Goal: Navigation & Orientation: Find specific page/section

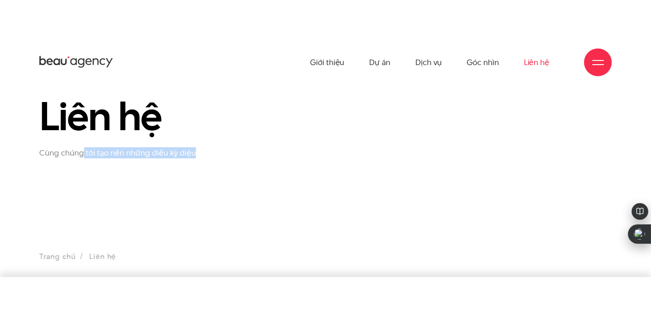
drag, startPoint x: 81, startPoint y: 156, endPoint x: 203, endPoint y: 157, distance: 122.5
click at [203, 157] on p "Cùng chúng tôi tạo nên những điều kỳ diệu" at bounding box center [130, 153] width 182 height 10
click at [125, 180] on section "Liên hệ Cùng chúng tôi tạo nên những điều kỳ diệu Trang chủ Liên hệ" at bounding box center [325, 173] width 651 height 208
drag, startPoint x: 39, startPoint y: 152, endPoint x: 313, endPoint y: 141, distance: 274.3
click at [313, 141] on div "Liên hệ Cùng chúng tôi tạo nên những điều kỳ diệu" at bounding box center [325, 126] width 587 height 63
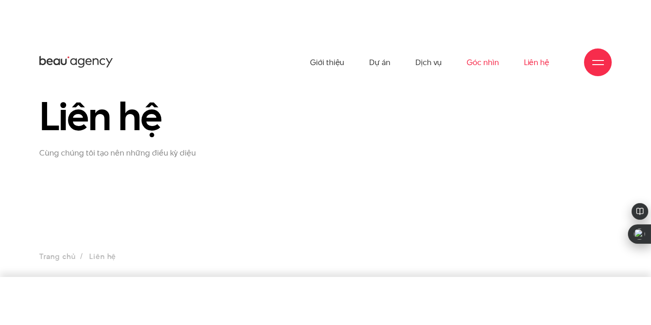
click at [475, 65] on link "Góc nhìn" at bounding box center [483, 62] width 32 height 51
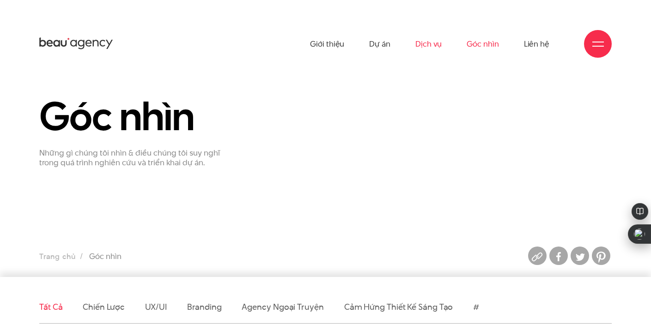
click at [422, 48] on link "Dịch vụ" at bounding box center [429, 43] width 26 height 51
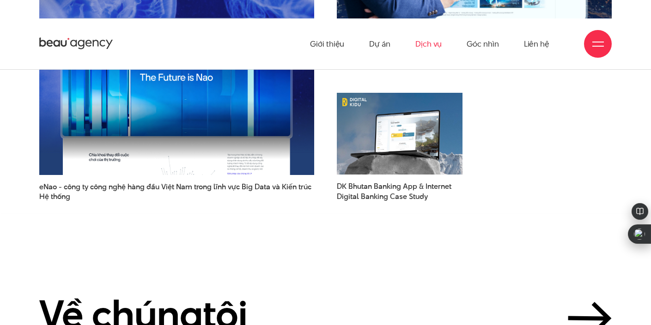
scroll to position [2240, 0]
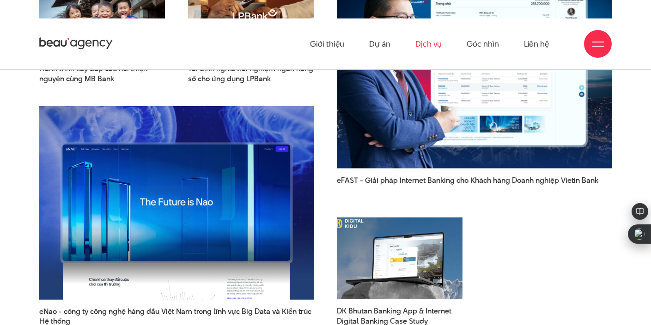
click at [391, 251] on img at bounding box center [399, 259] width 138 height 90
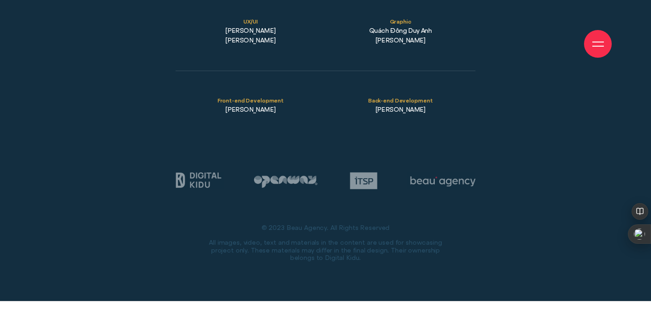
scroll to position [11860, 0]
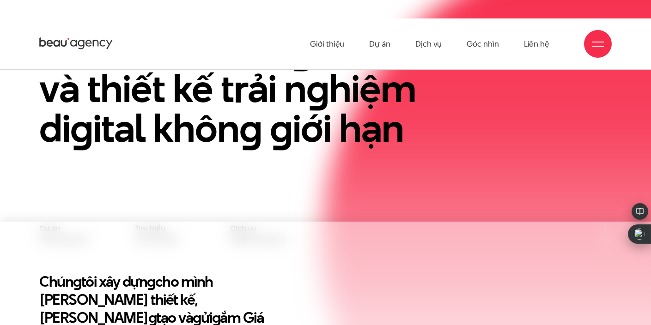
scroll to position [116, 0]
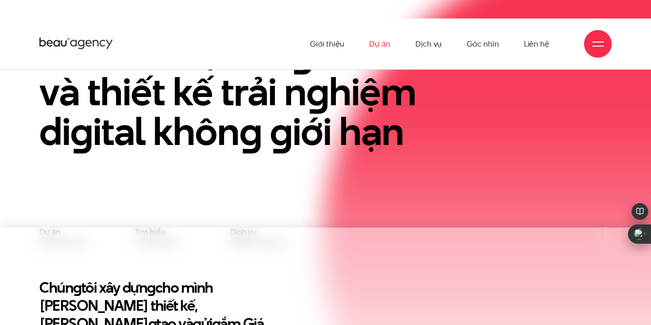
click at [380, 47] on link "Dự án" at bounding box center [379, 43] width 21 height 51
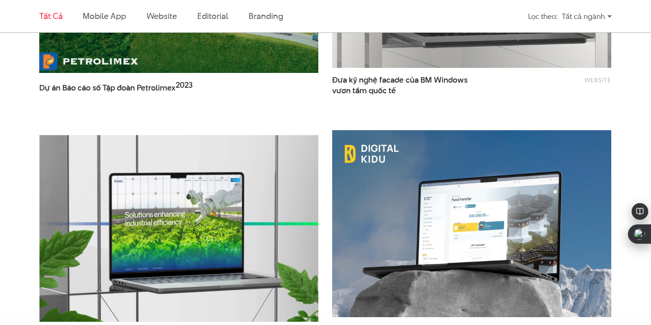
scroll to position [1539, 0]
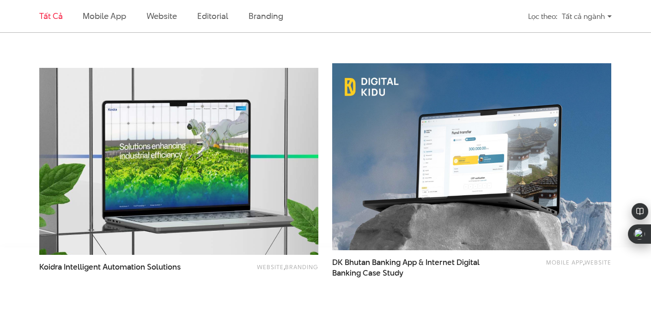
click at [190, 120] on img at bounding box center [178, 162] width 307 height 206
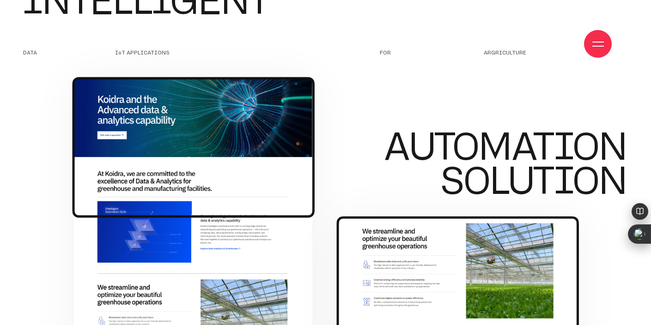
scroll to position [1469, 0]
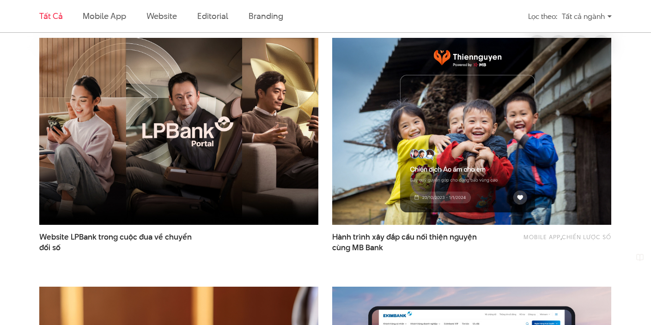
scroll to position [320, 0]
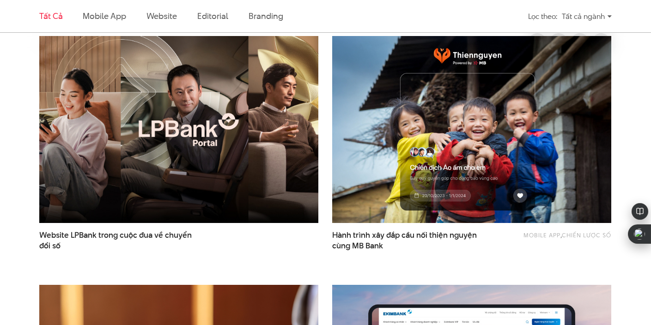
click at [226, 115] on img at bounding box center [178, 130] width 307 height 206
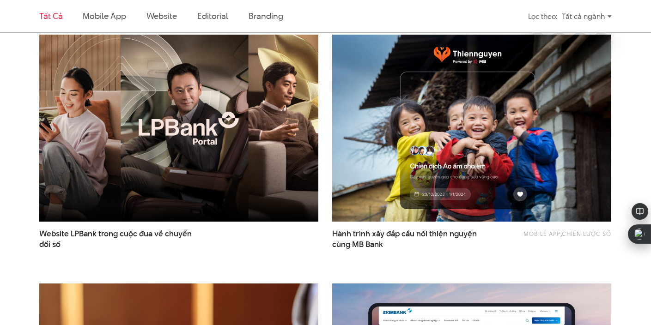
scroll to position [322, 0]
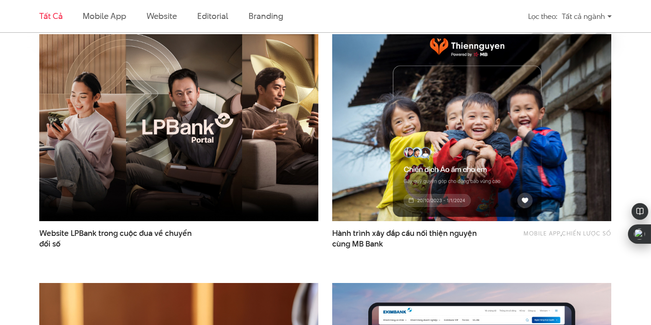
click at [453, 80] on img at bounding box center [471, 128] width 307 height 206
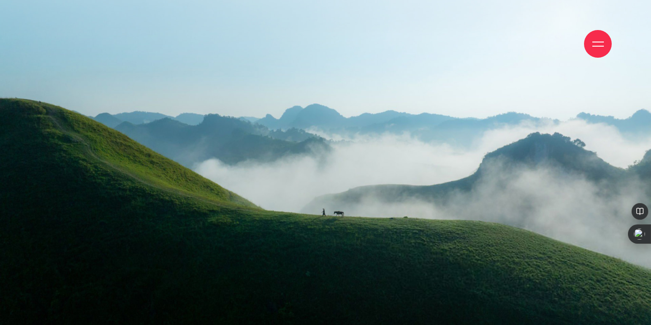
scroll to position [14396, 0]
